Goal: Information Seeking & Learning: Learn about a topic

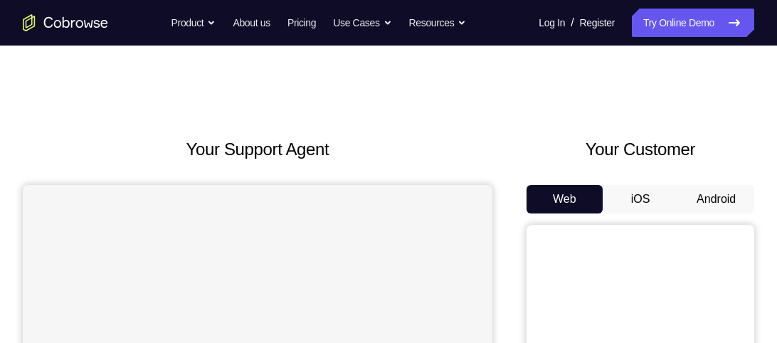
click at [711, 198] on button "Android" at bounding box center [716, 199] width 76 height 28
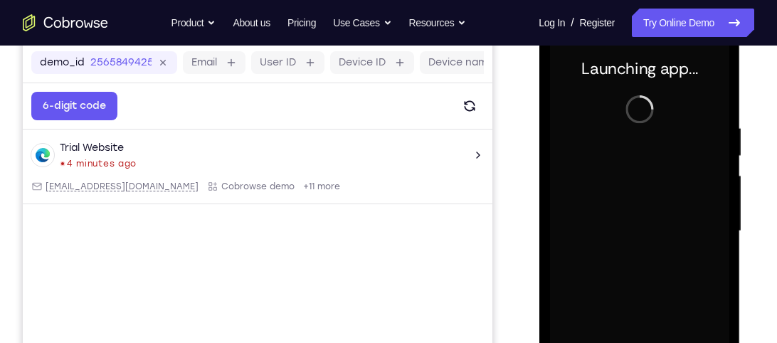
scroll to position [216, 0]
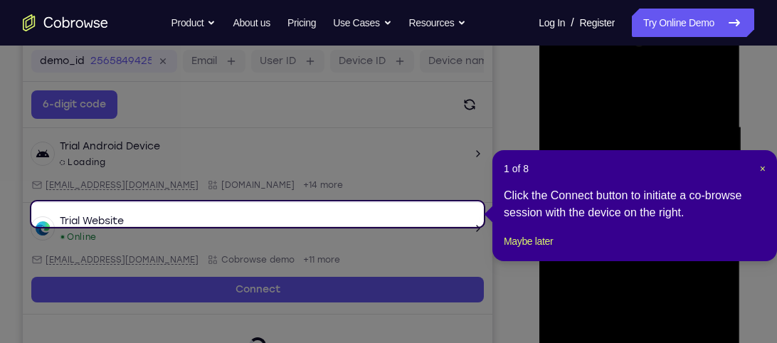
click at [761, 161] on div "1 of 8 × Click the Connect button to initiate a co-browse session with the devi…" at bounding box center [634, 205] width 285 height 111
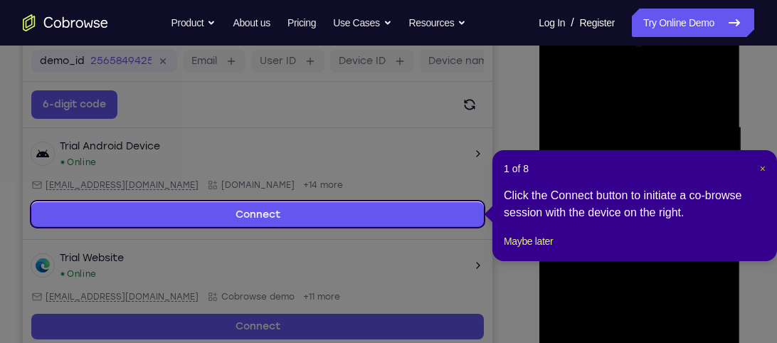
click at [760, 169] on span "×" at bounding box center [763, 168] width 6 height 11
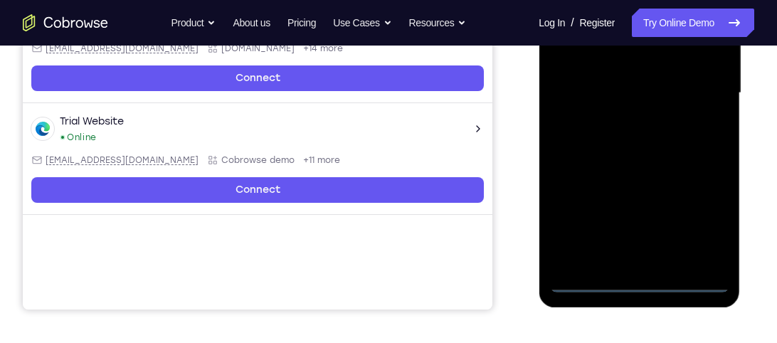
scroll to position [366, 0]
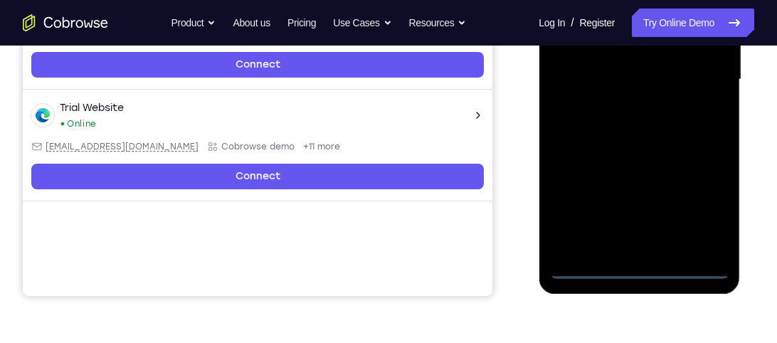
click at [633, 265] on div at bounding box center [638, 79] width 179 height 398
click at [704, 210] on div at bounding box center [638, 79] width 179 height 398
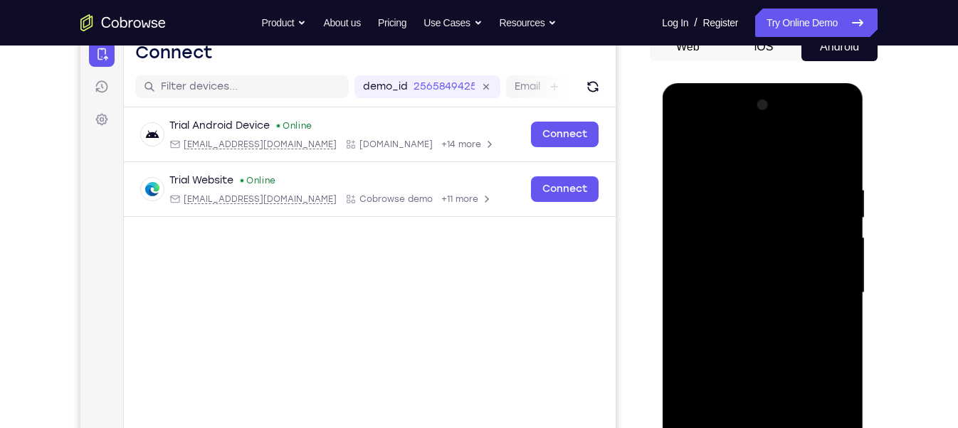
scroll to position [159, 0]
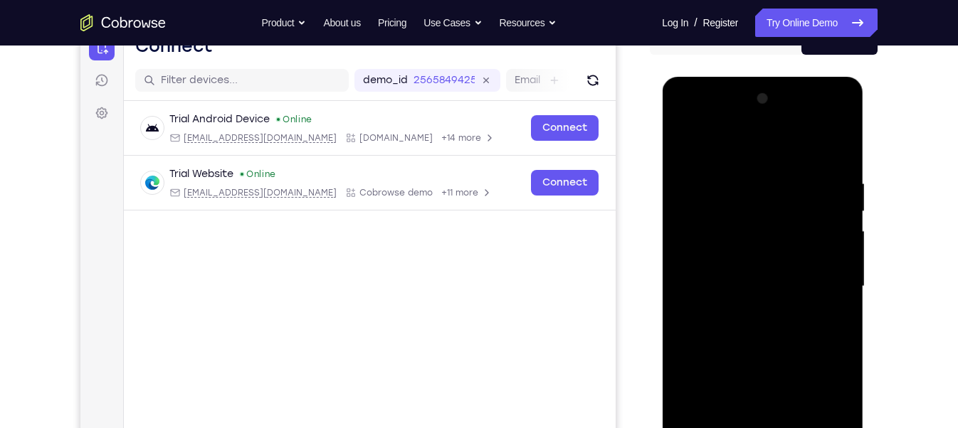
click at [684, 121] on div at bounding box center [761, 287] width 179 height 398
click at [776, 273] on div at bounding box center [761, 287] width 179 height 398
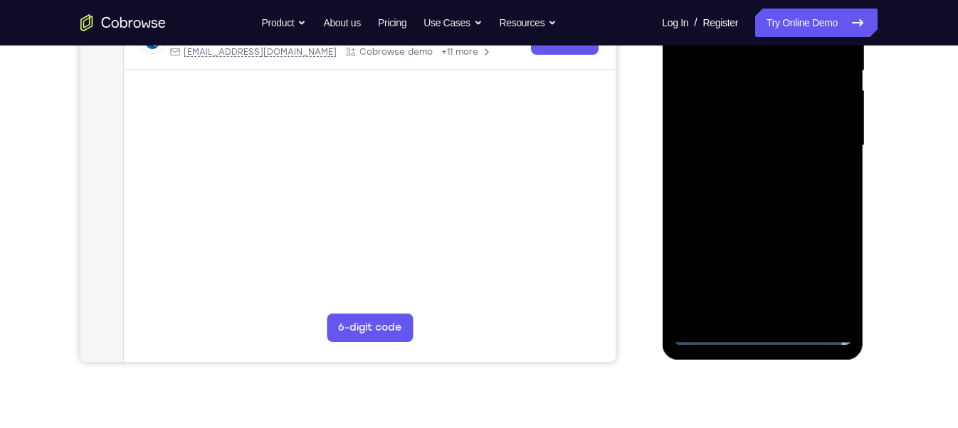
click at [776, 313] on div at bounding box center [761, 146] width 179 height 398
click at [737, 112] on div at bounding box center [761, 146] width 179 height 398
drag, startPoint x: 682, startPoint y: 115, endPoint x: 692, endPoint y: 43, distance: 72.5
click at [692, 43] on div at bounding box center [761, 146] width 179 height 398
click at [776, 83] on div at bounding box center [761, 146] width 179 height 398
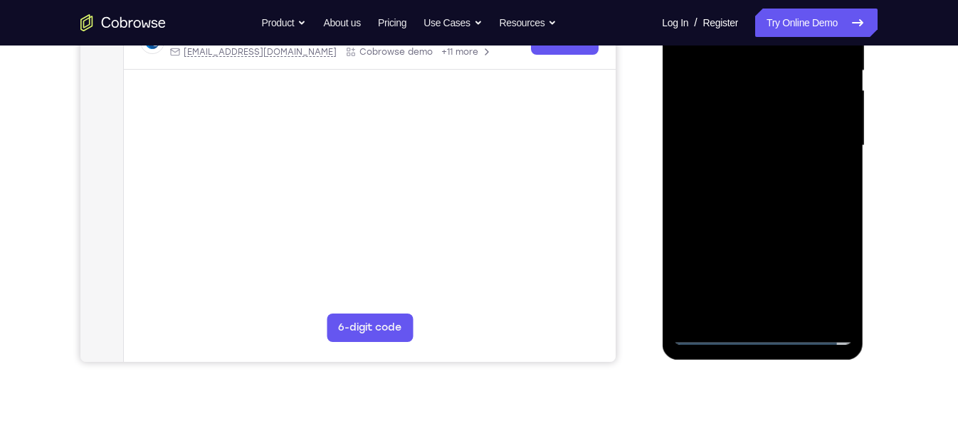
click at [742, 102] on div at bounding box center [761, 146] width 179 height 398
click at [763, 134] on div at bounding box center [761, 146] width 179 height 398
click at [758, 133] on div at bounding box center [761, 146] width 179 height 398
click at [771, 150] on div at bounding box center [761, 146] width 179 height 398
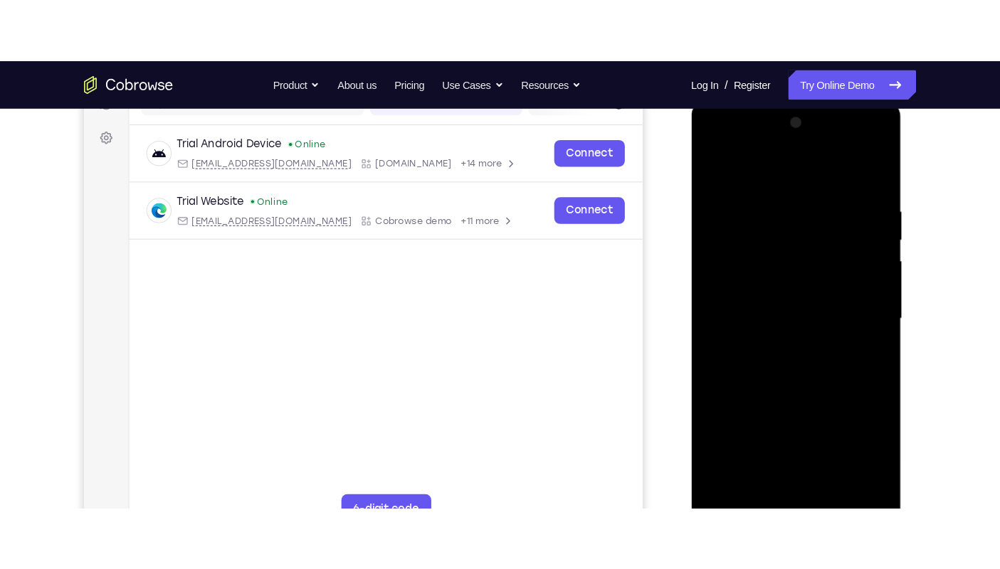
scroll to position [197, 0]
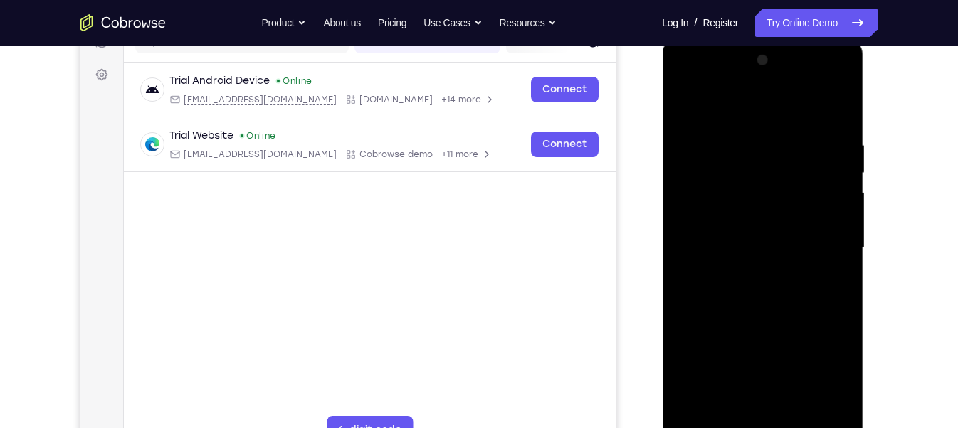
click at [728, 80] on div at bounding box center [761, 248] width 179 height 398
click at [738, 100] on div at bounding box center [761, 248] width 179 height 398
click at [747, 178] on div at bounding box center [761, 248] width 179 height 398
click at [730, 204] on div at bounding box center [761, 248] width 179 height 398
click at [754, 246] on div at bounding box center [761, 248] width 179 height 398
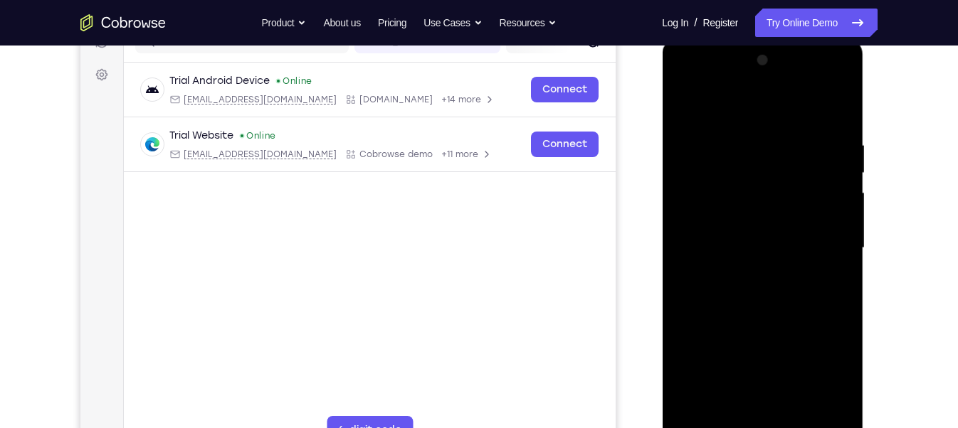
click at [776, 342] on div at bounding box center [761, 248] width 179 height 398
drag, startPoint x: 713, startPoint y: 109, endPoint x: 910, endPoint y: 104, distance: 197.2
click at [776, 104] on html "Online web based iOS Simulators and Android Emulators. Run iPhone, iPad, Mobile…" at bounding box center [763, 251] width 203 height 427
click at [744, 128] on div at bounding box center [761, 248] width 179 height 398
click at [776, 342] on div at bounding box center [761, 248] width 179 height 398
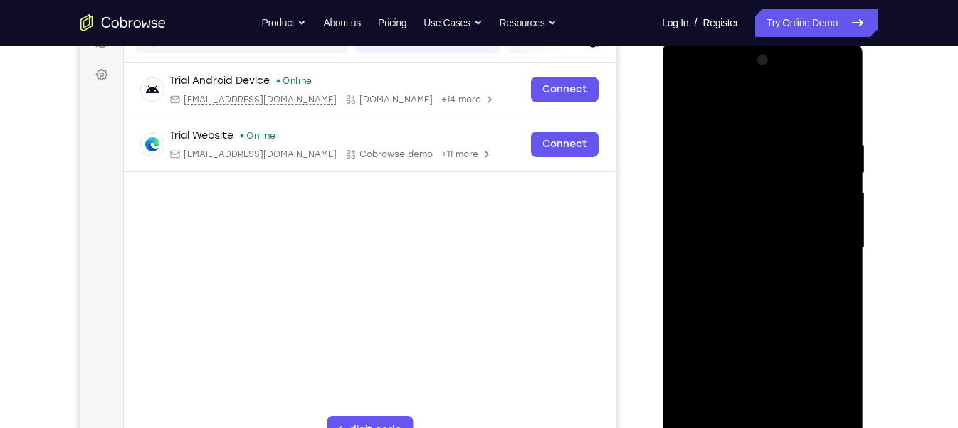
click at [776, 331] on div at bounding box center [761, 248] width 179 height 398
click at [684, 328] on div at bounding box center [761, 248] width 179 height 398
drag, startPoint x: 770, startPoint y: 299, endPoint x: 796, endPoint y: 315, distance: 30.4
click at [776, 315] on div at bounding box center [761, 248] width 179 height 398
click at [776, 238] on div at bounding box center [761, 248] width 179 height 398
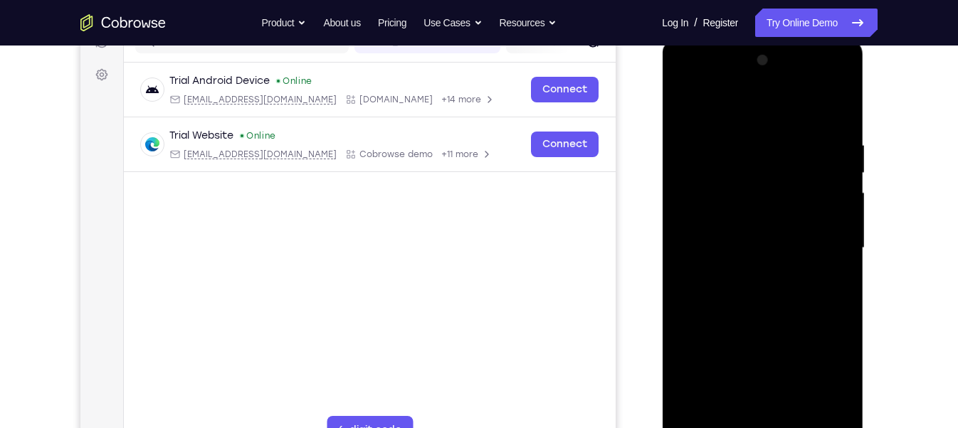
click at [776, 240] on div at bounding box center [761, 248] width 179 height 398
click at [776, 241] on div at bounding box center [761, 248] width 179 height 398
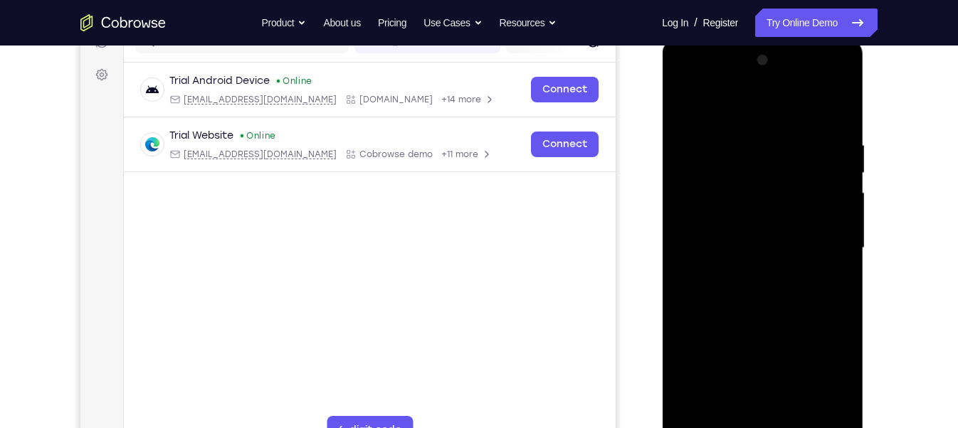
click at [776, 240] on div at bounding box center [761, 248] width 179 height 398
click at [776, 105] on div at bounding box center [761, 248] width 179 height 398
click at [776, 312] on div at bounding box center [761, 248] width 179 height 398
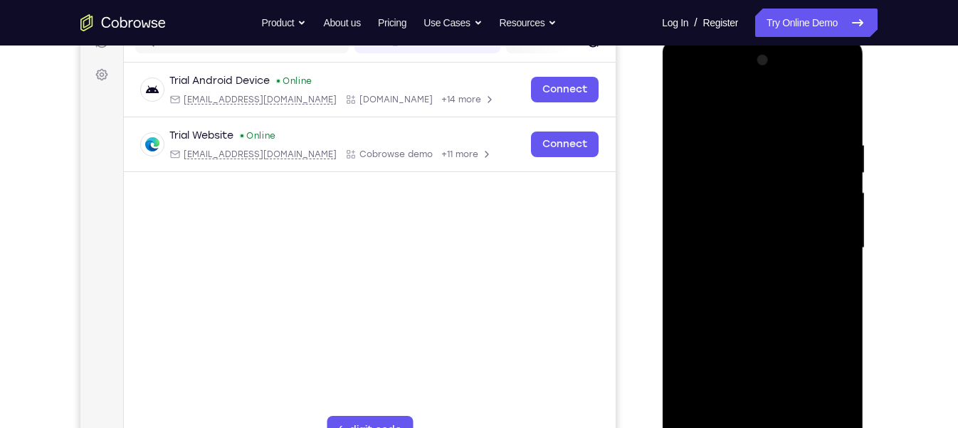
click at [776, 312] on div at bounding box center [761, 248] width 179 height 398
click at [730, 342] on div at bounding box center [761, 248] width 179 height 398
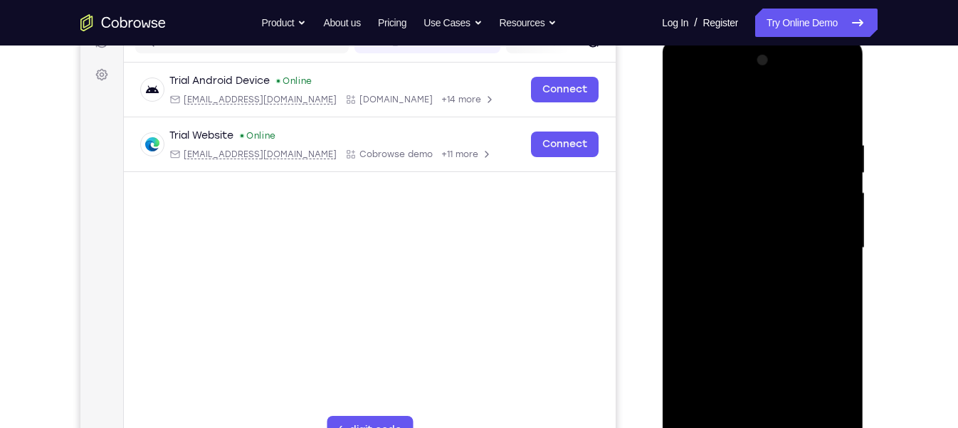
click at [701, 319] on div at bounding box center [761, 248] width 179 height 398
click at [729, 342] on div at bounding box center [761, 248] width 179 height 398
click at [685, 98] on div at bounding box center [761, 248] width 179 height 398
click at [682, 102] on div at bounding box center [761, 248] width 179 height 398
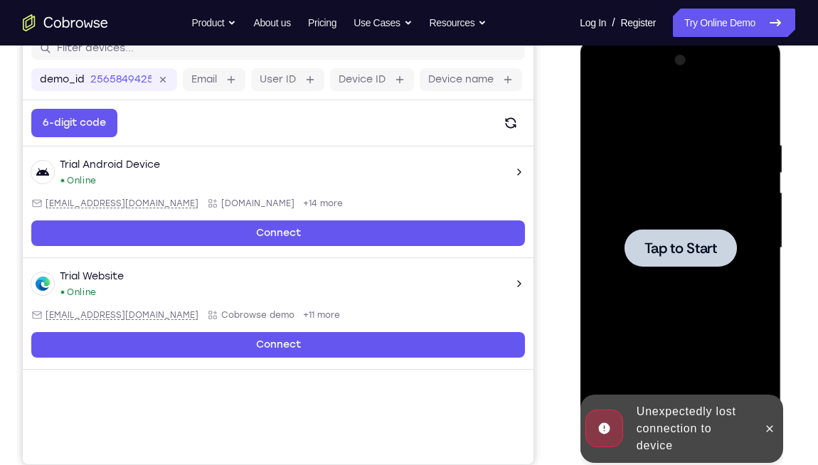
click at [710, 269] on div at bounding box center [680, 248] width 179 height 398
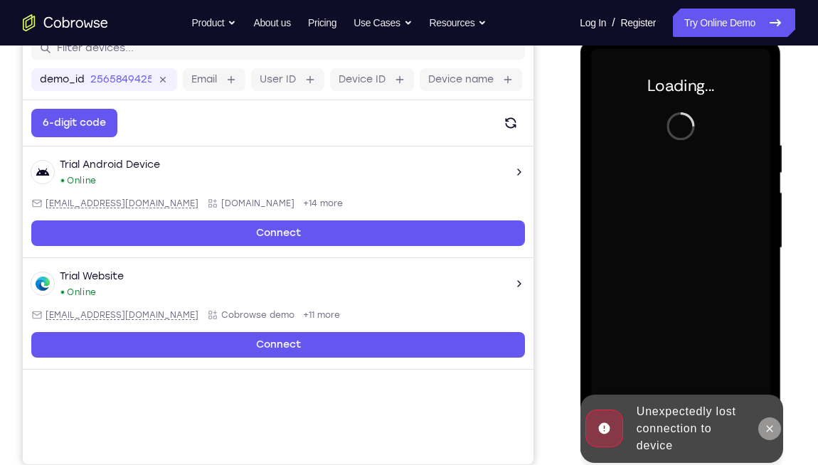
click at [766, 342] on icon at bounding box center [768, 428] width 11 height 11
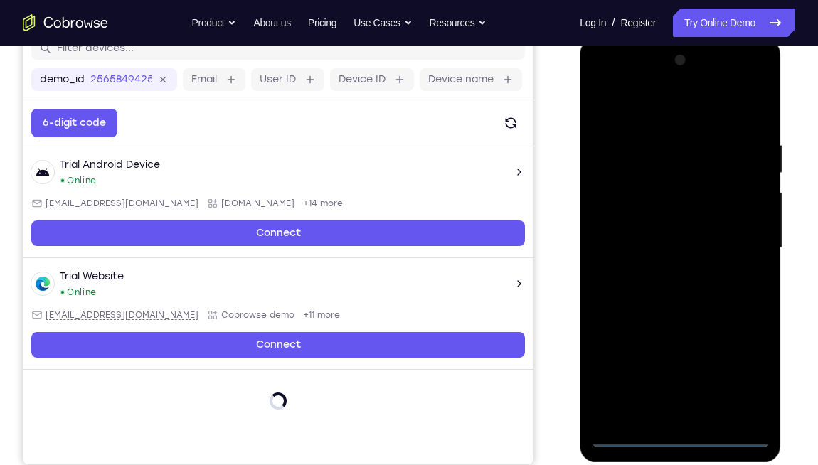
click at [674, 342] on div at bounding box center [680, 248] width 179 height 398
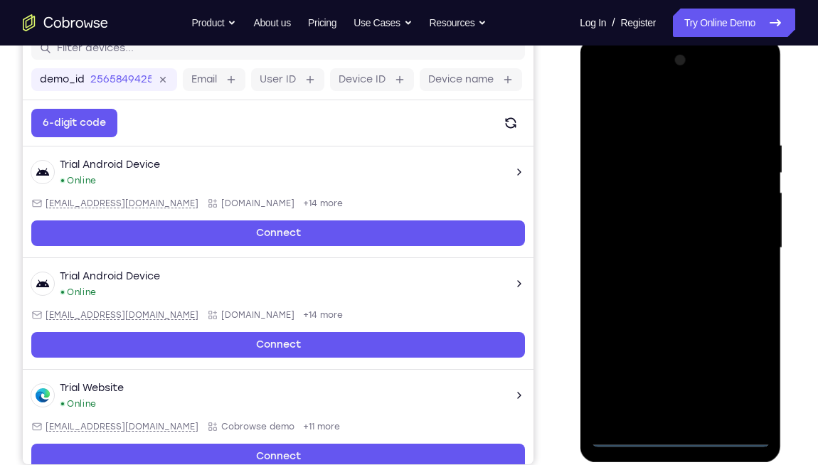
click at [748, 342] on div at bounding box center [680, 248] width 179 height 398
click at [606, 83] on div at bounding box center [680, 248] width 179 height 398
click at [742, 245] on div at bounding box center [680, 248] width 179 height 398
click at [662, 273] on div at bounding box center [680, 248] width 179 height 398
click at [650, 236] on div at bounding box center [680, 248] width 179 height 398
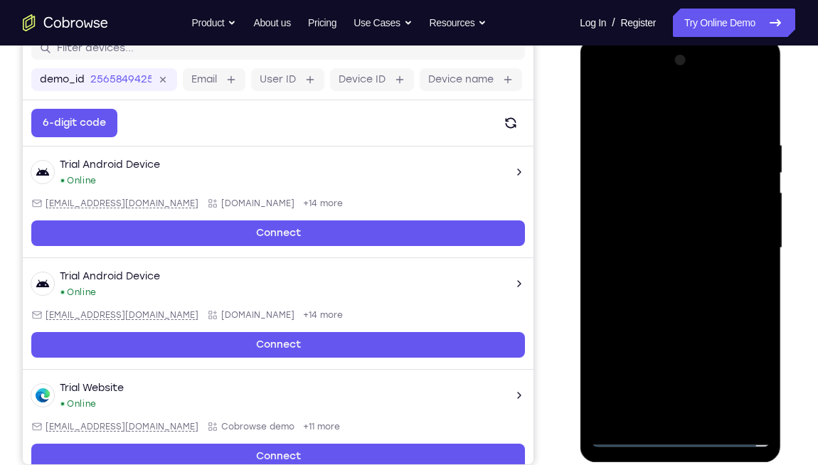
click at [669, 213] on div at bounding box center [680, 248] width 179 height 398
click at [679, 247] on div at bounding box center [680, 248] width 179 height 398
click at [702, 297] on div at bounding box center [680, 248] width 179 height 398
drag, startPoint x: 611, startPoint y: 112, endPoint x: 802, endPoint y: 141, distance: 192.8
click at [776, 141] on html "Online web based iOS Simulators and Android Emulators. Run iPhone, iPad, Mobile…" at bounding box center [681, 251] width 203 height 427
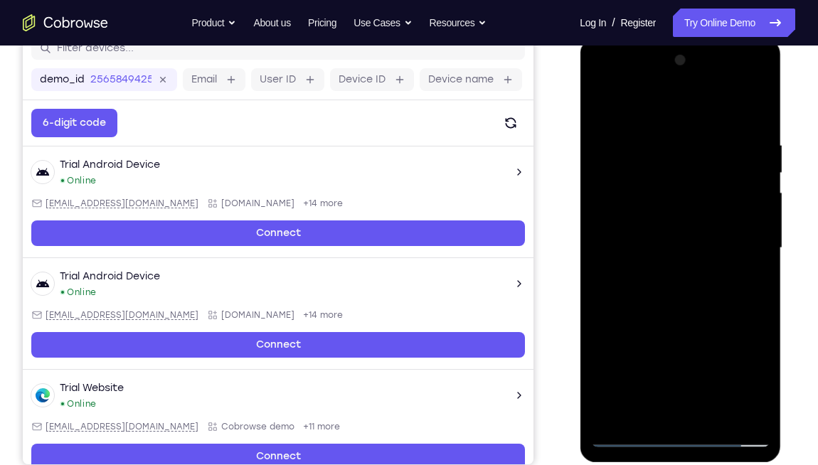
click at [680, 290] on div at bounding box center [680, 248] width 179 height 398
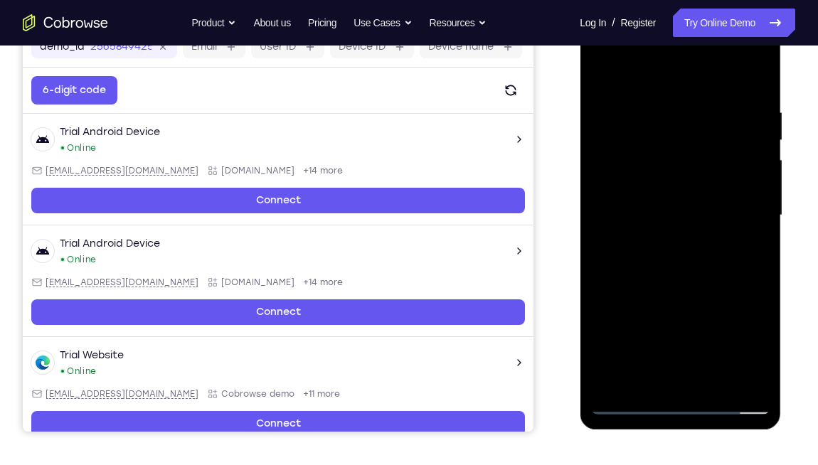
scroll to position [201, 0]
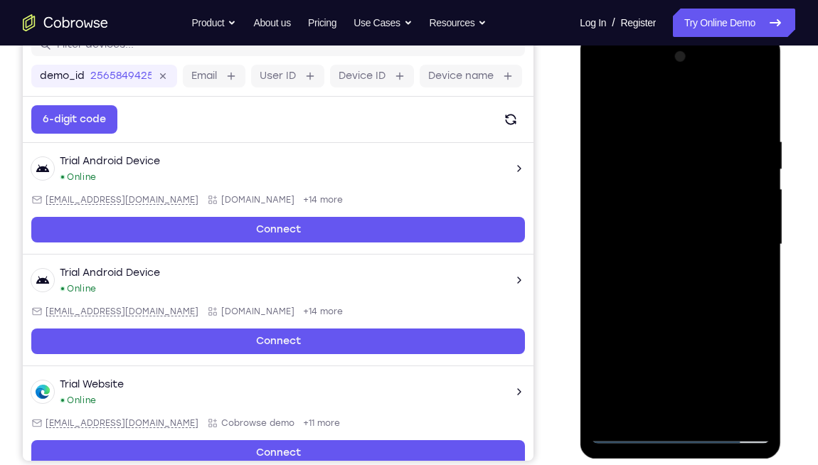
drag, startPoint x: 706, startPoint y: 347, endPoint x: 704, endPoint y: 255, distance: 91.8
drag, startPoint x: 704, startPoint y: 255, endPoint x: 731, endPoint y: 325, distance: 74.5
click at [731, 325] on div at bounding box center [680, 245] width 179 height 398
click at [746, 241] on div at bounding box center [680, 245] width 179 height 398
click at [685, 220] on div at bounding box center [680, 245] width 179 height 398
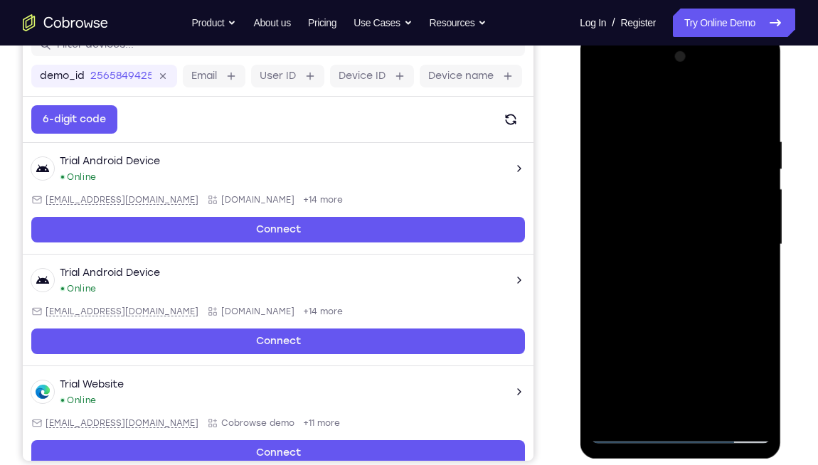
click at [700, 270] on div at bounding box center [680, 245] width 179 height 398
click at [687, 287] on div at bounding box center [680, 245] width 179 height 398
click at [756, 117] on div at bounding box center [680, 245] width 179 height 398
click at [758, 302] on div at bounding box center [680, 245] width 179 height 398
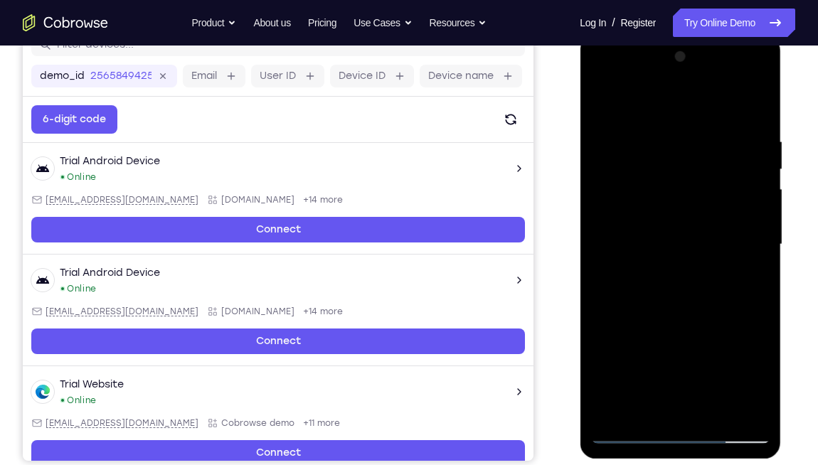
click at [757, 302] on div at bounding box center [680, 245] width 179 height 398
click at [655, 141] on div at bounding box center [680, 245] width 179 height 398
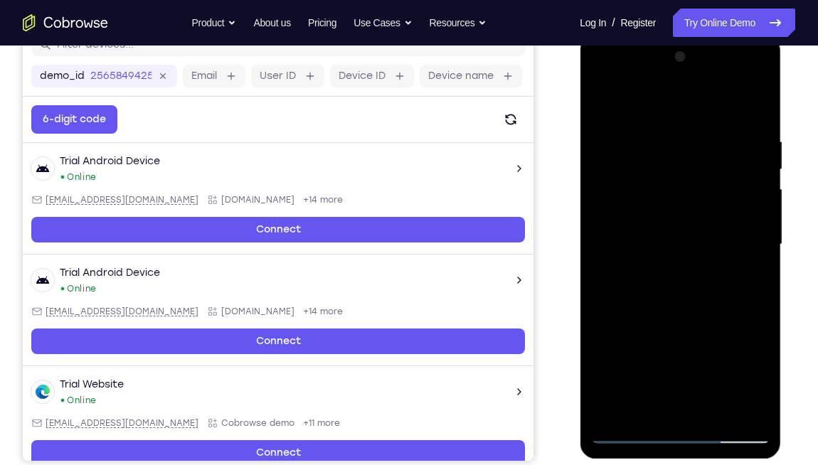
click at [746, 310] on div at bounding box center [680, 245] width 179 height 398
click at [756, 297] on div at bounding box center [680, 245] width 179 height 398
click at [747, 285] on div at bounding box center [680, 245] width 179 height 398
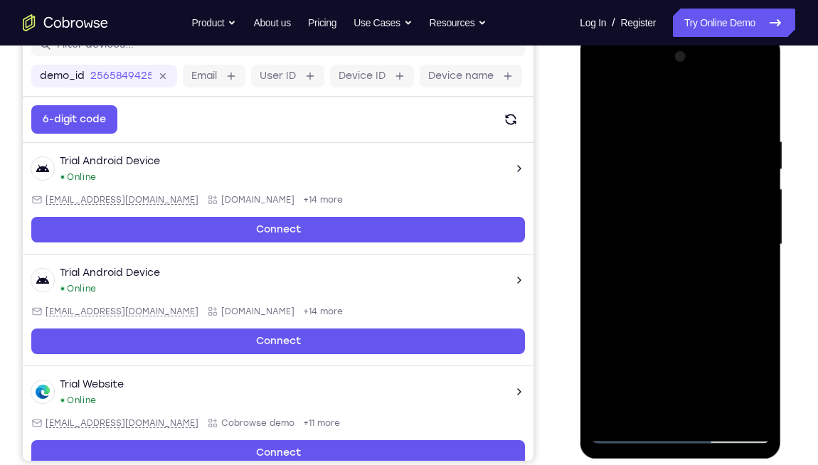
click at [746, 285] on div at bounding box center [680, 245] width 179 height 398
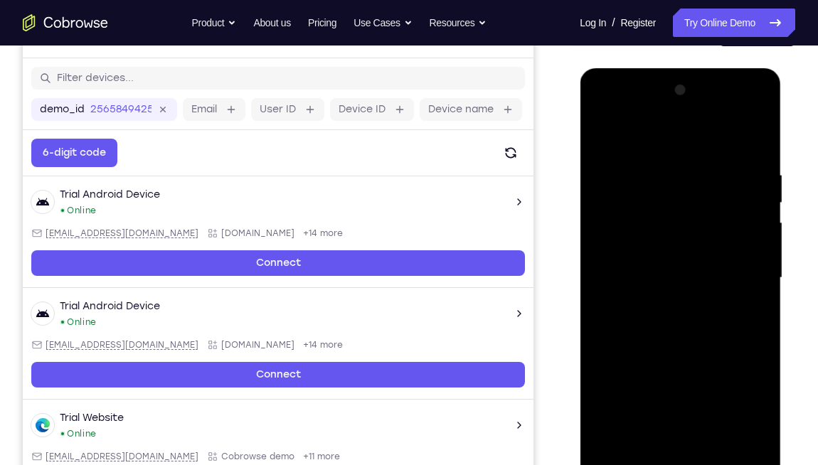
scroll to position [162, 0]
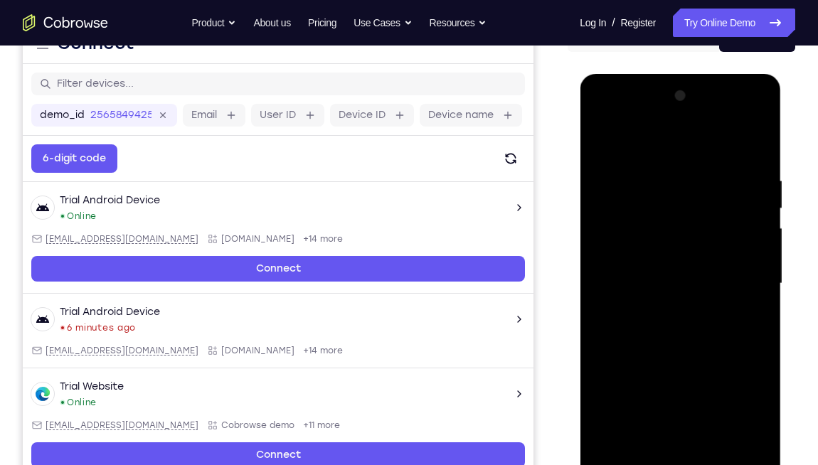
drag, startPoint x: 665, startPoint y: 184, endPoint x: 755, endPoint y: 281, distance: 132.4
click at [755, 281] on div at bounding box center [680, 284] width 179 height 398
click at [753, 268] on div at bounding box center [680, 284] width 179 height 398
click at [754, 243] on div at bounding box center [680, 284] width 179 height 398
click at [755, 240] on div at bounding box center [680, 284] width 179 height 398
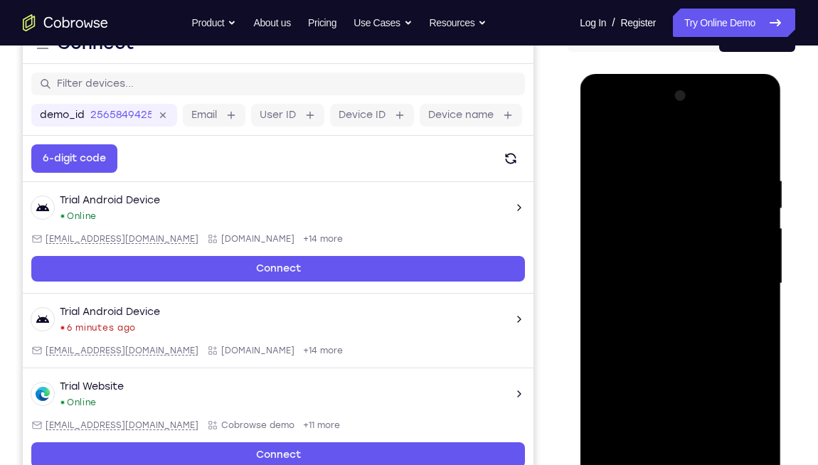
click at [755, 240] on div at bounding box center [680, 284] width 179 height 398
click at [756, 151] on div at bounding box center [680, 284] width 179 height 398
click at [763, 342] on div at bounding box center [680, 284] width 179 height 398
click at [758, 139] on div at bounding box center [680, 284] width 179 height 398
click at [710, 165] on div at bounding box center [680, 284] width 179 height 398
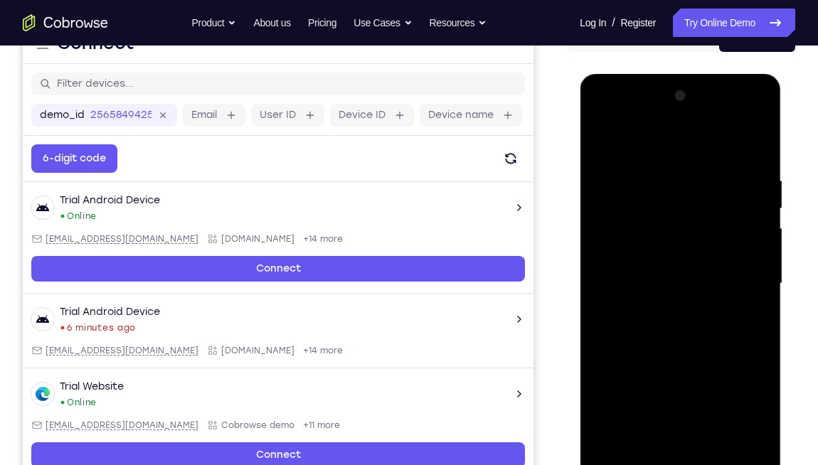
click at [697, 171] on div at bounding box center [680, 284] width 179 height 398
click at [612, 342] on div at bounding box center [680, 284] width 179 height 398
click at [610, 342] on div at bounding box center [680, 284] width 179 height 398
click at [754, 258] on div at bounding box center [680, 284] width 179 height 398
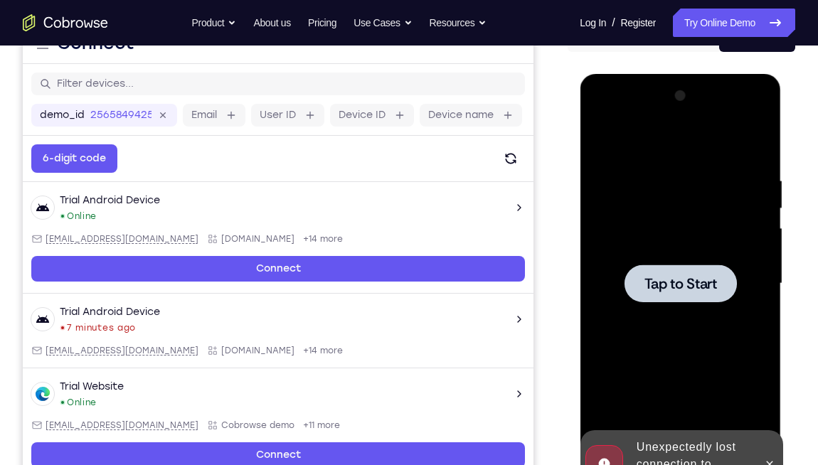
click at [665, 270] on div at bounding box center [680, 284] width 112 height 38
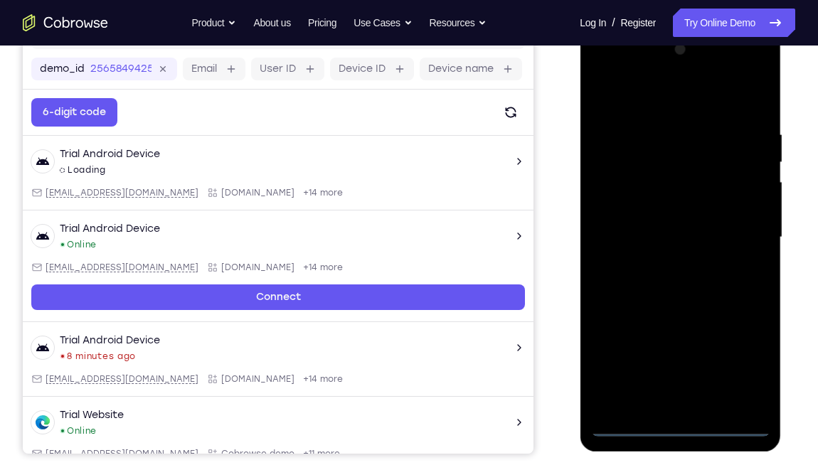
scroll to position [208, 0]
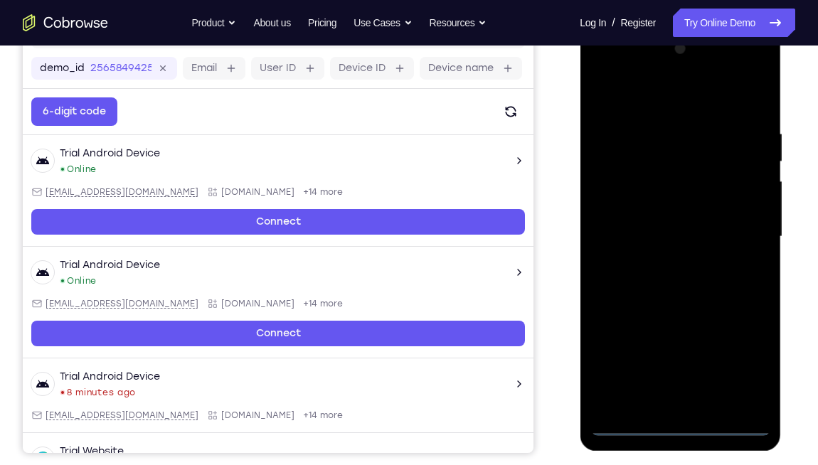
click at [678, 342] on div at bounding box center [680, 237] width 179 height 398
click at [738, 342] on div at bounding box center [680, 237] width 179 height 398
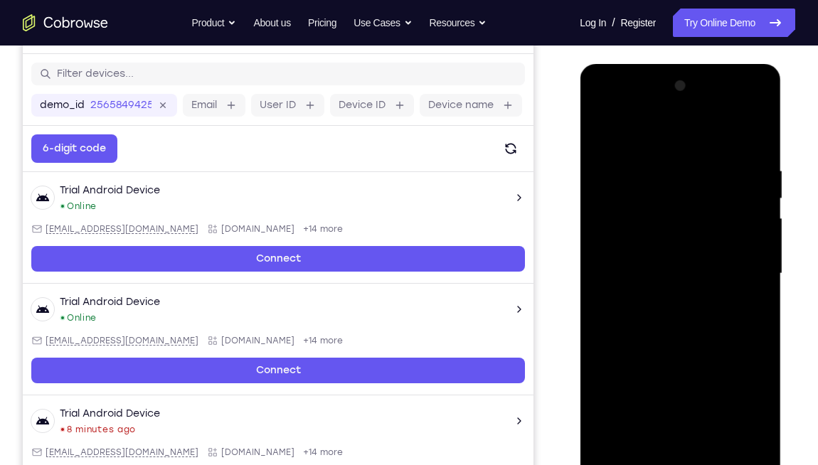
scroll to position [170, 0]
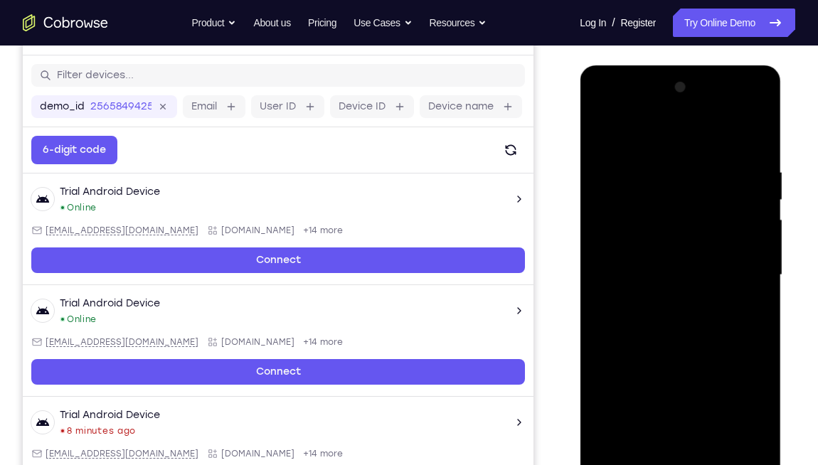
click at [611, 110] on div at bounding box center [680, 275] width 179 height 398
click at [736, 268] on div at bounding box center [680, 275] width 179 height 398
click at [664, 298] on div at bounding box center [680, 275] width 179 height 398
click at [667, 257] on div at bounding box center [680, 275] width 179 height 398
click at [692, 246] on div at bounding box center [680, 275] width 179 height 398
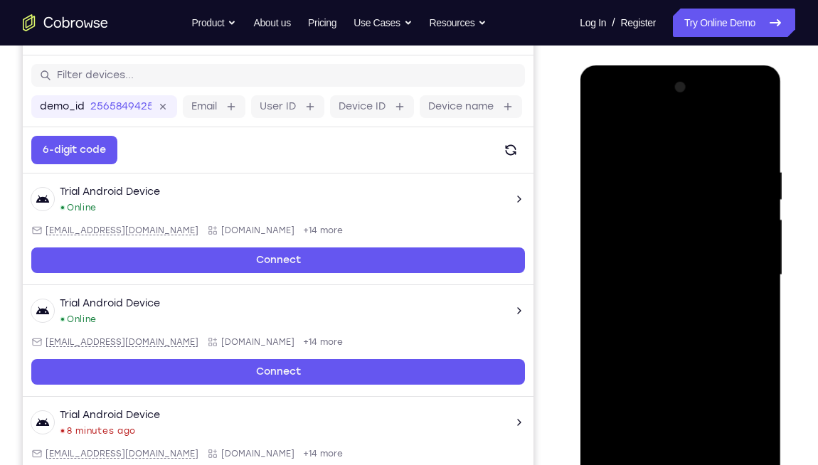
click at [695, 271] on div at bounding box center [680, 275] width 179 height 398
click at [719, 327] on div at bounding box center [680, 275] width 179 height 398
click at [698, 315] on div at bounding box center [680, 275] width 179 height 398
click at [757, 143] on div at bounding box center [680, 275] width 179 height 398
click at [760, 335] on div at bounding box center [680, 275] width 179 height 398
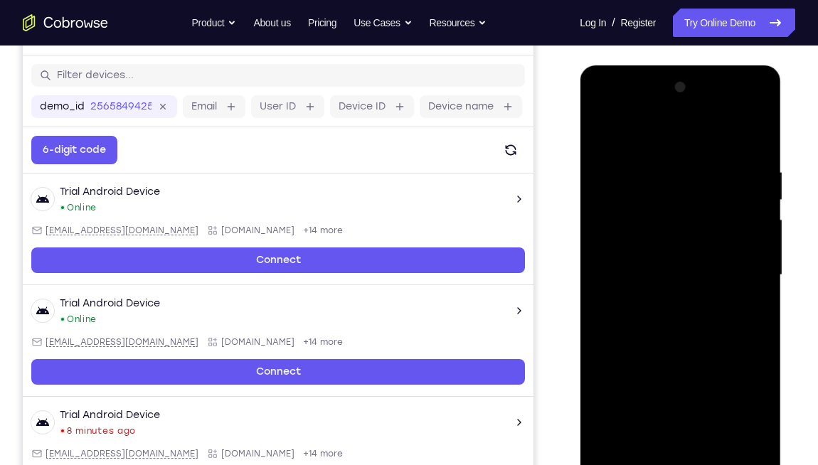
click at [760, 335] on div at bounding box center [680, 275] width 179 height 398
click at [763, 342] on div at bounding box center [680, 275] width 179 height 398
click at [758, 341] on div at bounding box center [680, 275] width 179 height 398
click at [756, 341] on div at bounding box center [680, 275] width 179 height 398
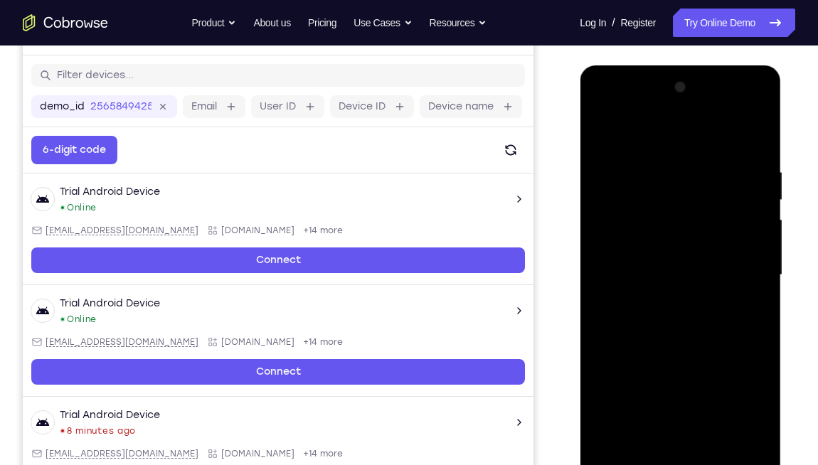
click at [760, 131] on div at bounding box center [680, 275] width 179 height 398
click at [599, 132] on div at bounding box center [680, 275] width 179 height 398
click at [757, 203] on div at bounding box center [680, 275] width 179 height 398
click at [765, 217] on div at bounding box center [680, 275] width 179 height 398
click at [756, 217] on div at bounding box center [680, 275] width 179 height 398
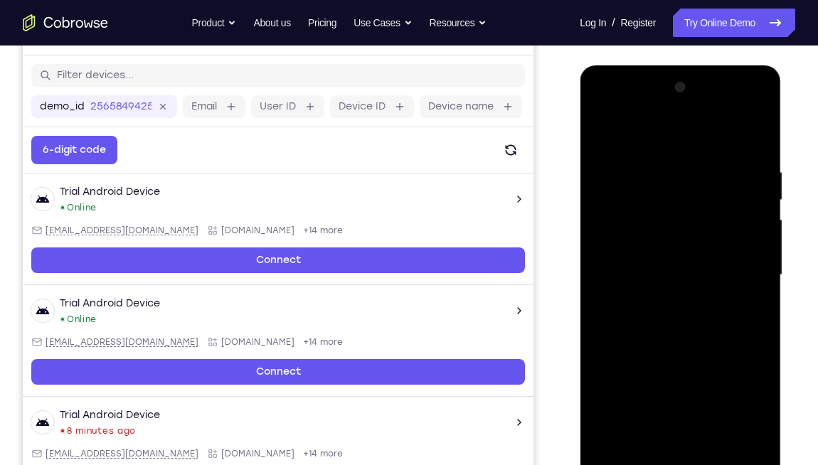
click at [759, 306] on div at bounding box center [680, 275] width 179 height 398
click at [759, 311] on div at bounding box center [680, 275] width 179 height 398
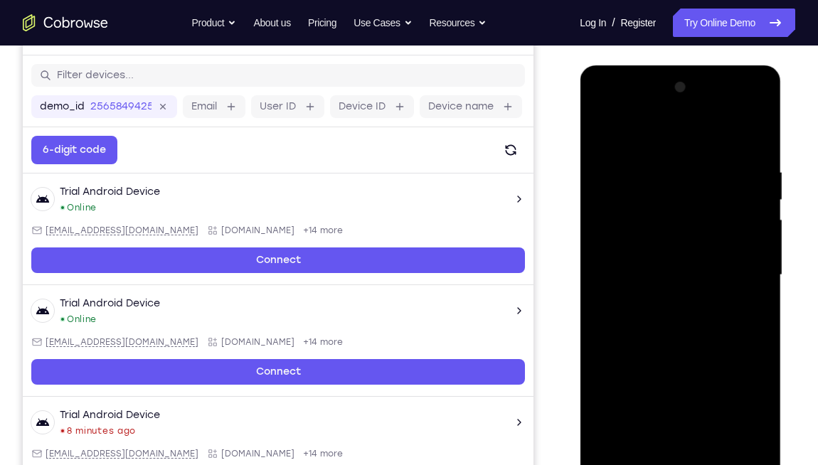
click at [756, 273] on div at bounding box center [680, 275] width 179 height 398
click at [756, 275] on div at bounding box center [680, 275] width 179 height 398
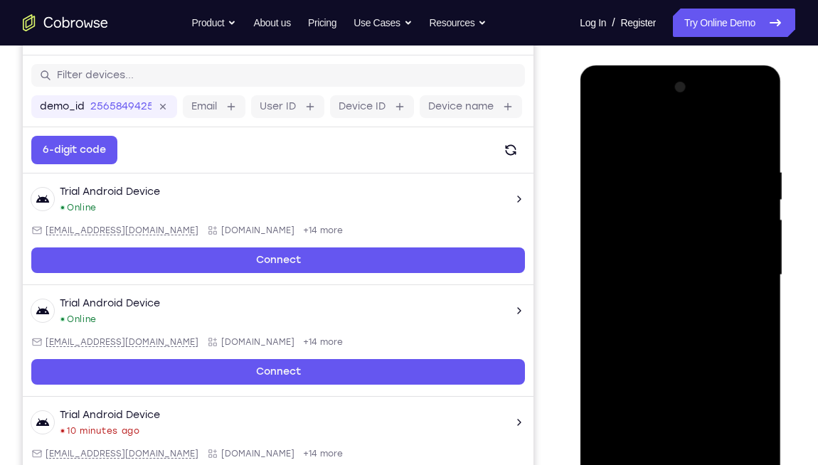
click at [756, 275] on div at bounding box center [680, 275] width 179 height 398
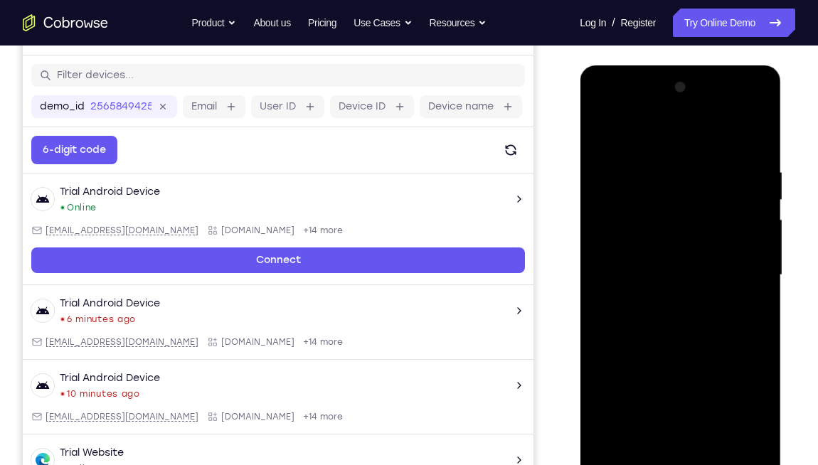
click at [758, 240] on div at bounding box center [680, 275] width 179 height 398
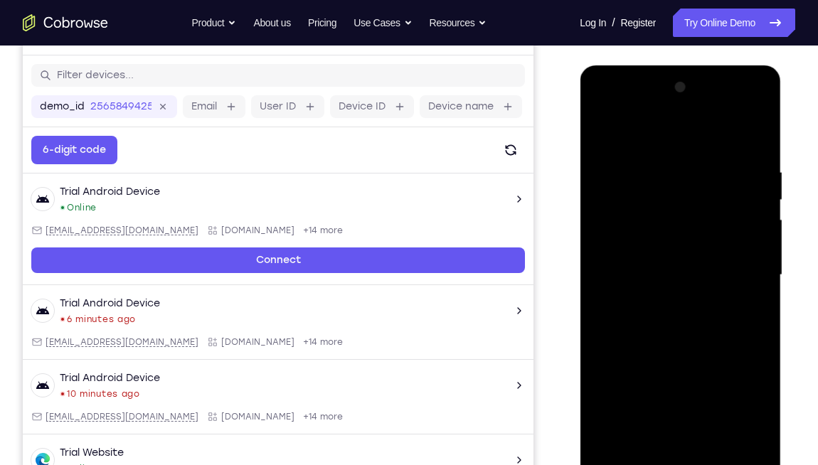
click at [758, 240] on div at bounding box center [680, 275] width 179 height 398
click at [762, 299] on div at bounding box center [680, 275] width 179 height 398
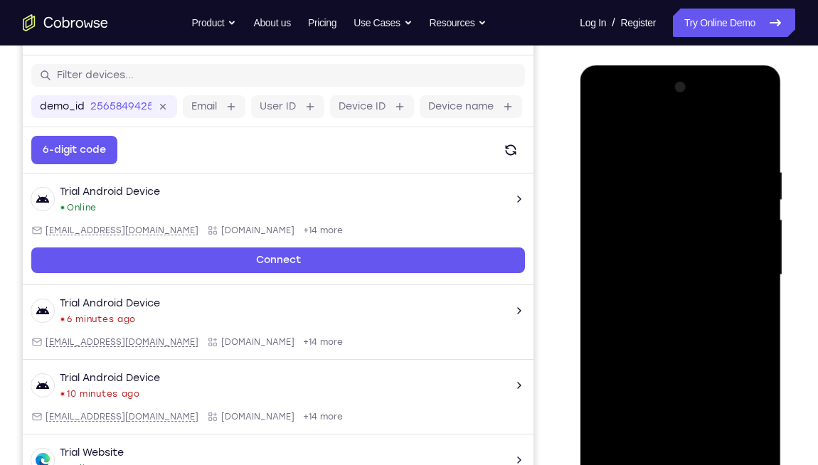
click at [761, 297] on div at bounding box center [680, 275] width 179 height 398
click at [760, 251] on div at bounding box center [680, 275] width 179 height 398
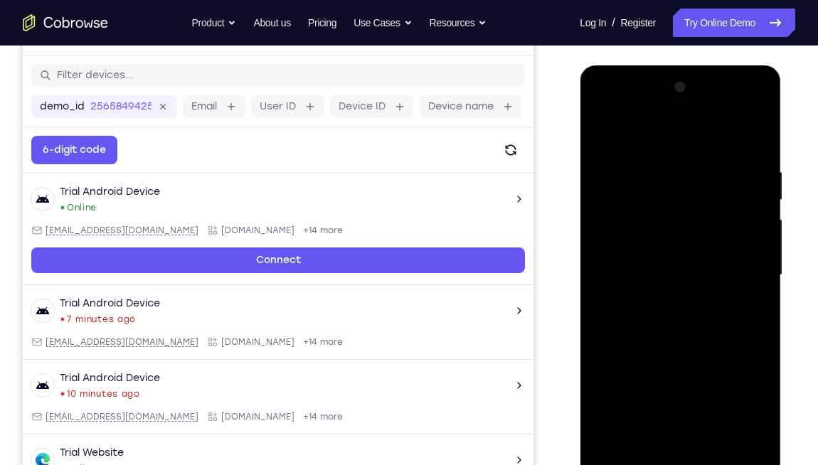
click at [759, 197] on div at bounding box center [680, 275] width 179 height 398
click at [759, 198] on div at bounding box center [680, 275] width 179 height 398
click at [757, 196] on div at bounding box center [680, 275] width 179 height 398
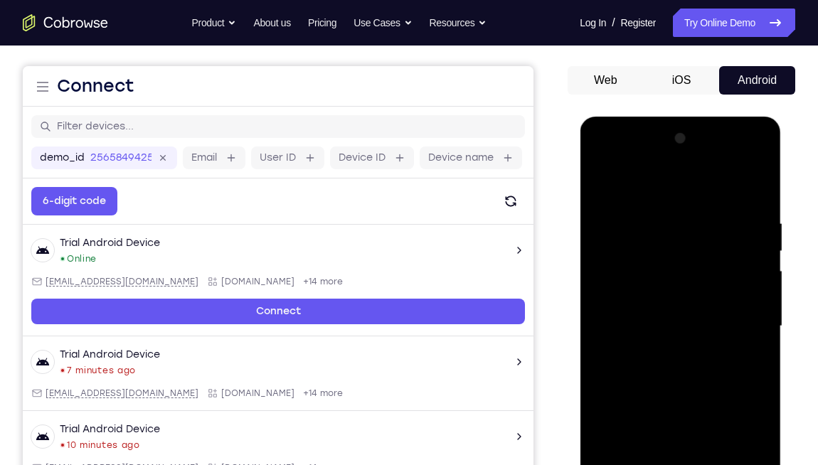
scroll to position [117, 0]
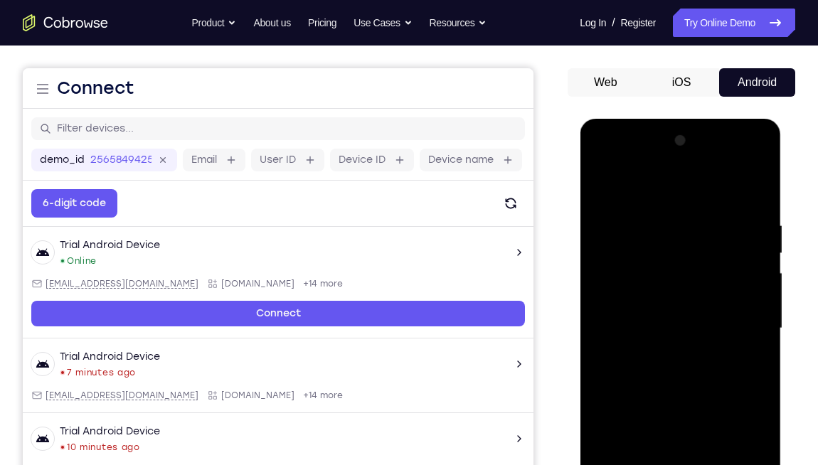
click at [659, 222] on div at bounding box center [680, 329] width 179 height 398
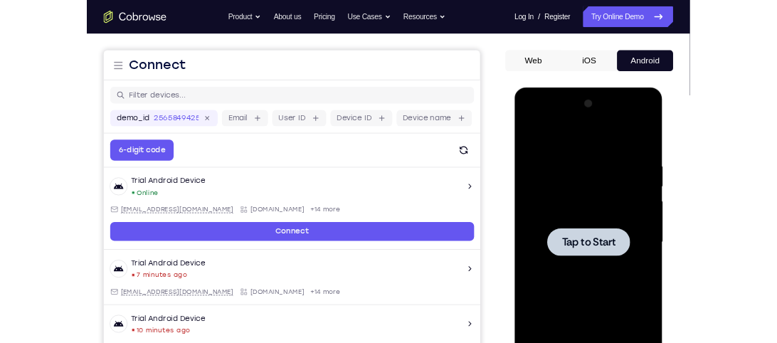
scroll to position [143, 0]
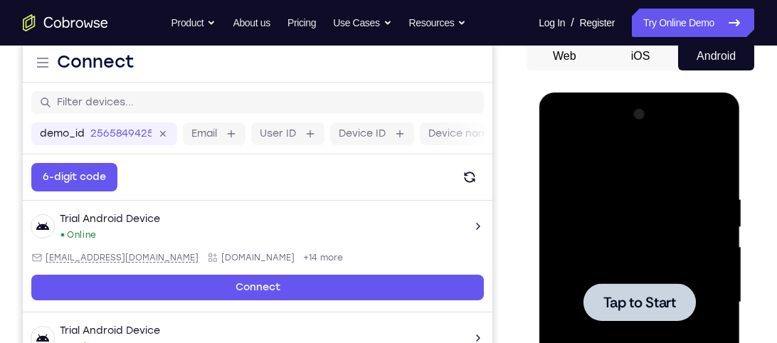
drag, startPoint x: 176, startPoint y: 49, endPoint x: 418, endPoint y: 53, distance: 242.0
click at [418, 53] on header "Open main menu Connect" at bounding box center [258, 62] width 470 height 41
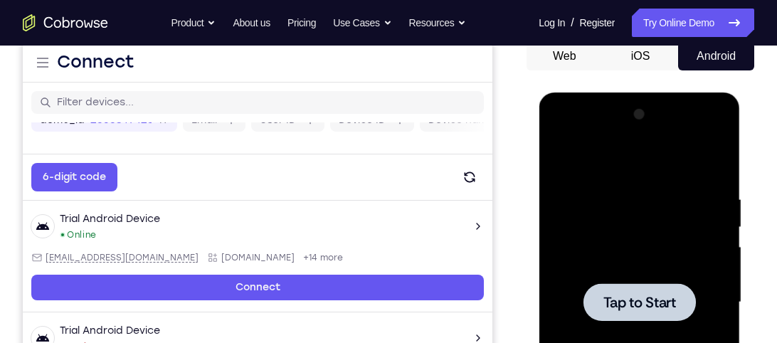
click at [661, 222] on div at bounding box center [638, 302] width 179 height 398
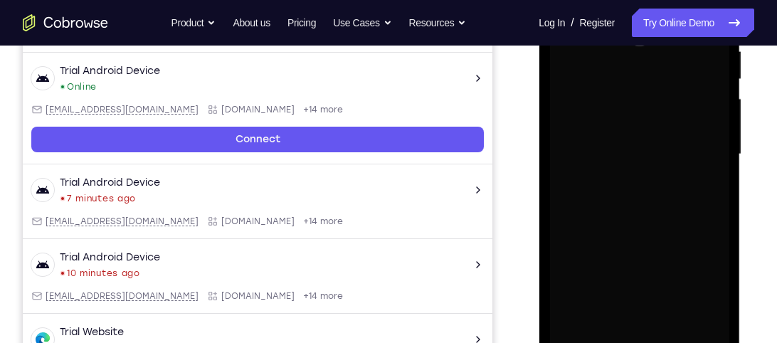
scroll to position [289, 0]
